Goal: Navigation & Orientation: Find specific page/section

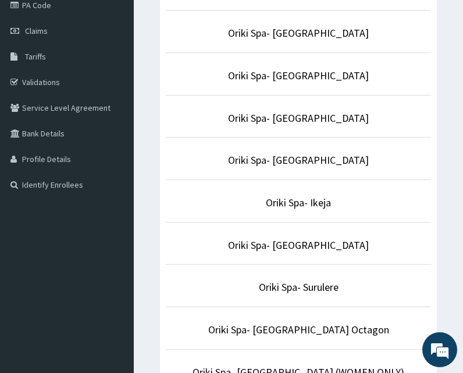
scroll to position [189, 0]
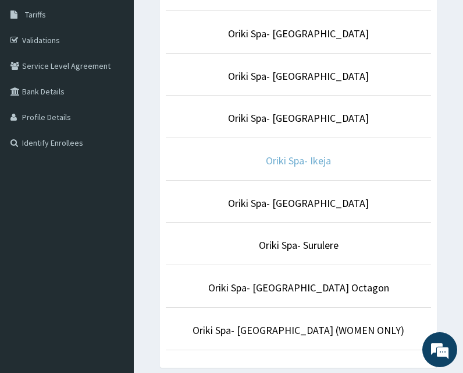
click at [278, 158] on link "Oriki Spa- Ikeja" at bounding box center [298, 160] width 65 height 13
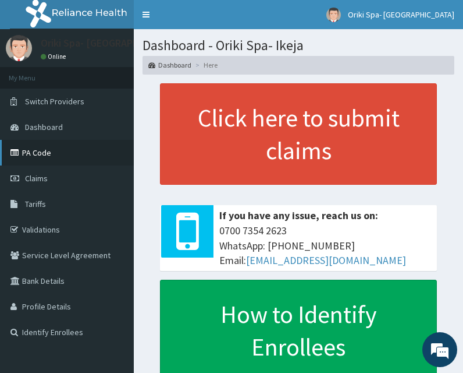
click at [24, 149] on link "PA Code" at bounding box center [67, 153] width 134 height 26
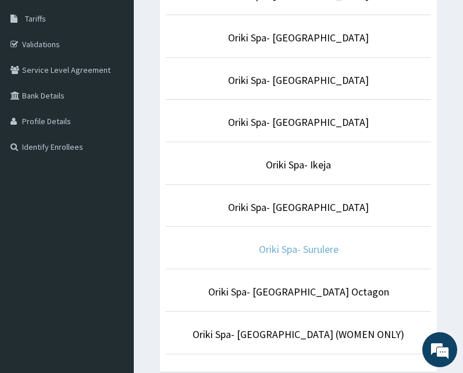
click at [301, 252] on link "Oriki Spa- Surulere" at bounding box center [299, 248] width 80 height 13
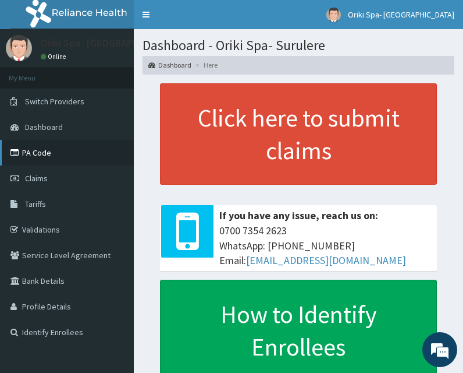
click at [47, 158] on link "PA Code" at bounding box center [67, 153] width 134 height 26
